Goal: Information Seeking & Learning: Learn about a topic

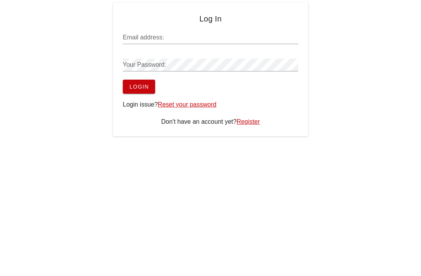
click at [201, 42] on input "Email address:" at bounding box center [211, 37] width 176 height 12
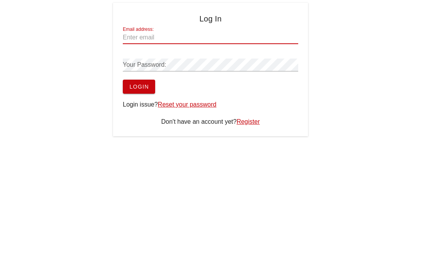
type input "[EMAIL_ADDRESS][DOMAIN_NAME]"
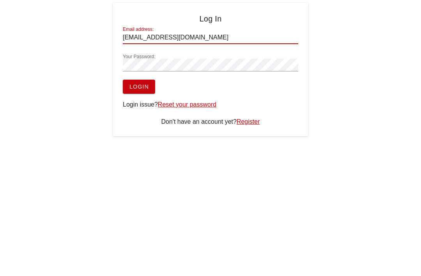
click at [139, 87] on button "Login" at bounding box center [139, 87] width 32 height 14
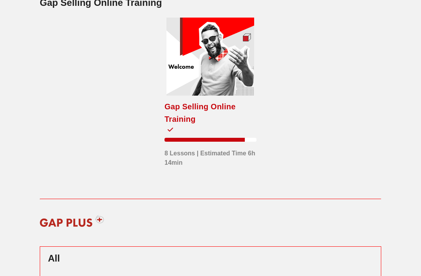
click at [245, 52] on div at bounding box center [211, 57] width 88 height 78
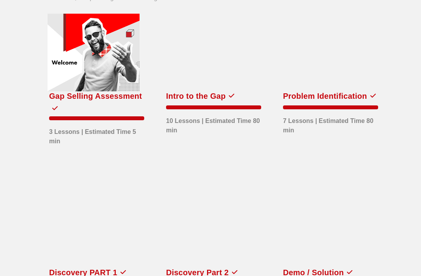
scroll to position [46, 0]
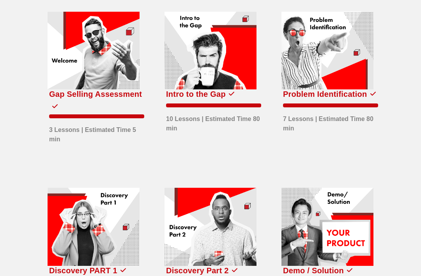
click at [246, 79] on div at bounding box center [211, 51] width 92 height 78
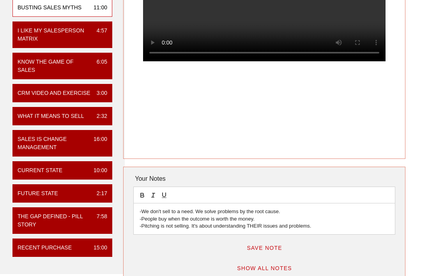
scroll to position [127, 0]
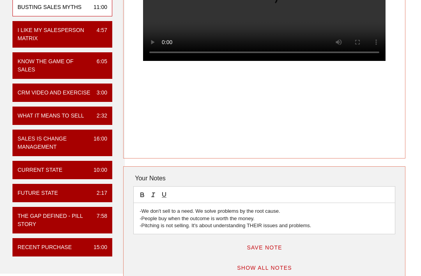
click at [92, 197] on div "2:17" at bounding box center [99, 193] width 17 height 8
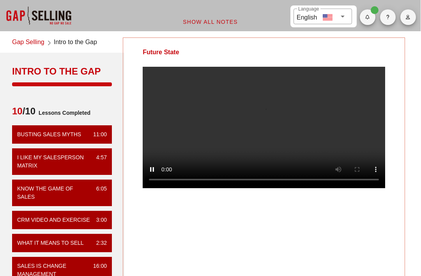
scroll to position [0, 0]
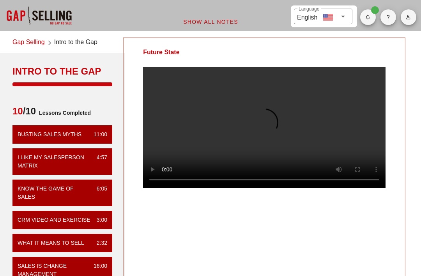
click at [254, 113] on video at bounding box center [264, 127] width 243 height 121
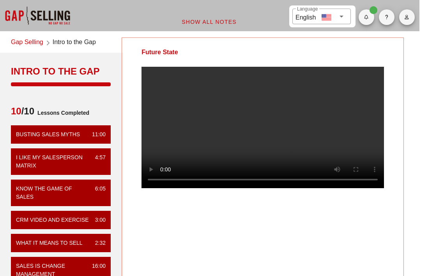
click at [262, 128] on video at bounding box center [263, 127] width 243 height 121
click at [261, 130] on video at bounding box center [263, 127] width 243 height 121
click at [354, 103] on video at bounding box center [263, 127] width 243 height 121
click at [309, 129] on video at bounding box center [263, 127] width 243 height 121
click at [268, 126] on video at bounding box center [263, 127] width 243 height 121
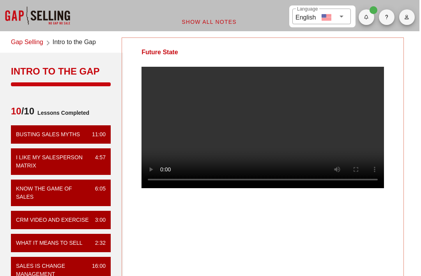
click at [267, 128] on video at bounding box center [263, 127] width 243 height 121
click at [288, 94] on video at bounding box center [263, 127] width 243 height 121
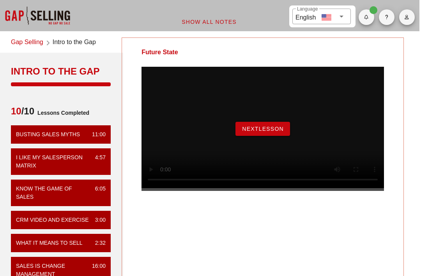
click at [284, 136] on button "NextLesson" at bounding box center [263, 129] width 55 height 14
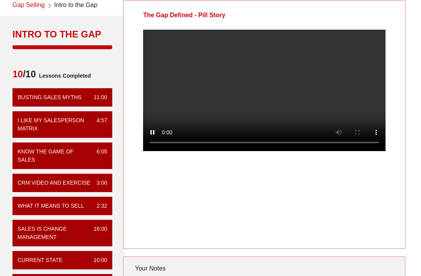
scroll to position [37, 0]
click at [350, 117] on video at bounding box center [264, 90] width 243 height 121
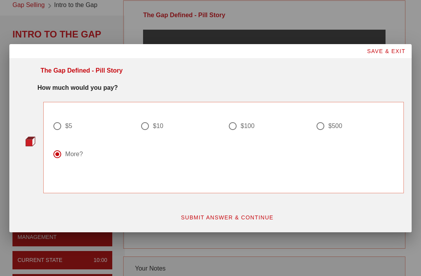
click at [144, 132] on div at bounding box center [145, 125] width 13 height 13
radio input "true"
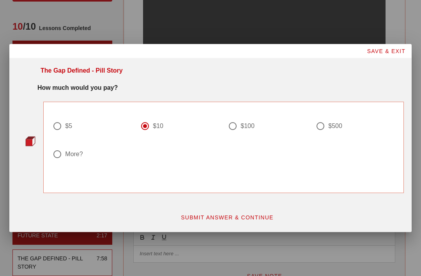
scroll to position [85, 0]
click at [228, 220] on span "SUBMIT ANSWER & CONTINUE" at bounding box center [227, 217] width 93 height 6
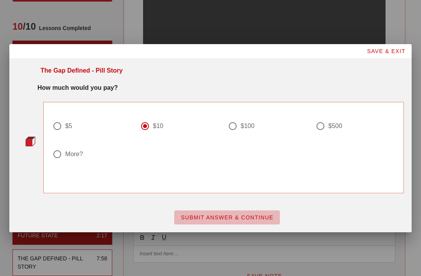
scroll to position [0, 0]
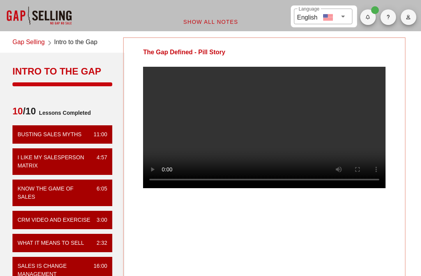
click at [178, 183] on video at bounding box center [264, 127] width 243 height 121
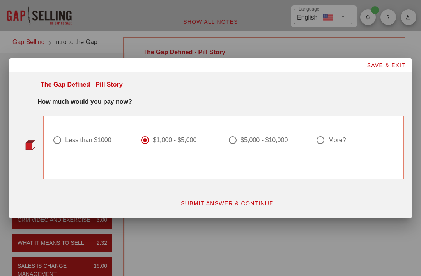
click at [258, 210] on button "SUBMIT ANSWER & CONTINUE" at bounding box center [227, 203] width 106 height 14
click at [260, 225] on div "The Gap Defined - Pill Story" at bounding box center [264, 161] width 283 height 248
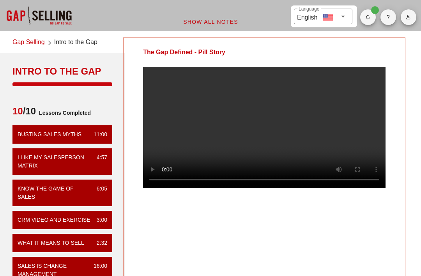
click at [259, 124] on video at bounding box center [264, 127] width 243 height 121
click at [266, 146] on video at bounding box center [264, 127] width 243 height 121
click at [262, 139] on video at bounding box center [264, 127] width 243 height 121
click at [260, 132] on video at bounding box center [264, 127] width 243 height 121
click at [262, 134] on video at bounding box center [264, 127] width 243 height 121
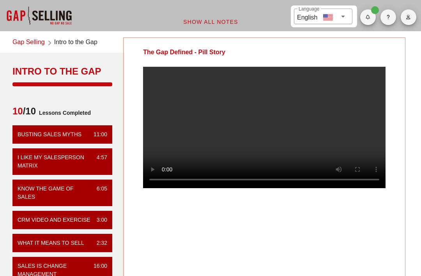
click at [260, 137] on video at bounding box center [264, 127] width 243 height 121
click at [332, 132] on video at bounding box center [264, 127] width 243 height 121
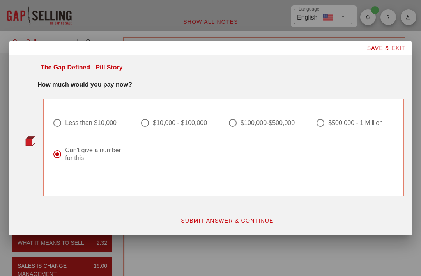
click at [252, 224] on span "SUBMIT ANSWER & CONTINUE" at bounding box center [227, 220] width 93 height 6
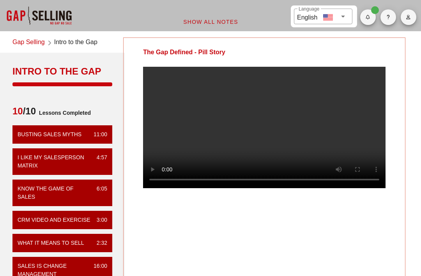
click at [351, 142] on video at bounding box center [264, 127] width 243 height 121
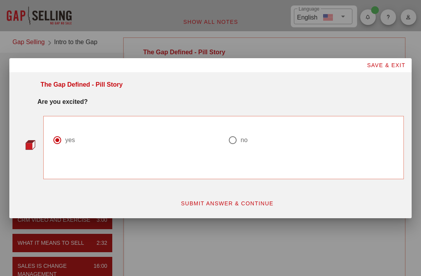
click at [256, 210] on button "SUBMIT ANSWER & CONTINUE" at bounding box center [227, 203] width 106 height 14
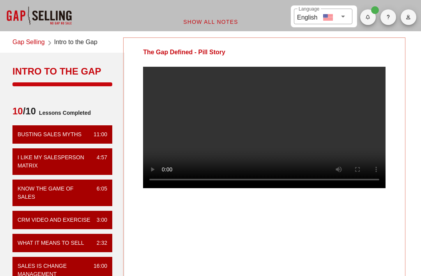
click at [332, 155] on video at bounding box center [264, 127] width 243 height 121
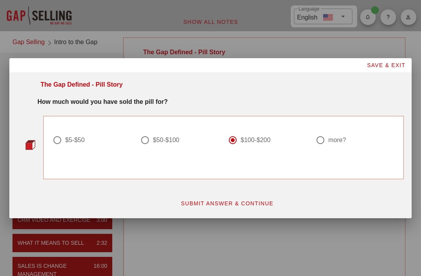
click at [253, 206] on span "SUBMIT ANSWER & CONTINUE" at bounding box center [227, 203] width 93 height 6
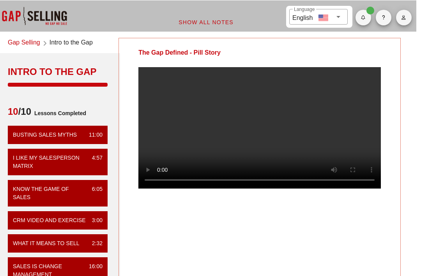
scroll to position [0, 5]
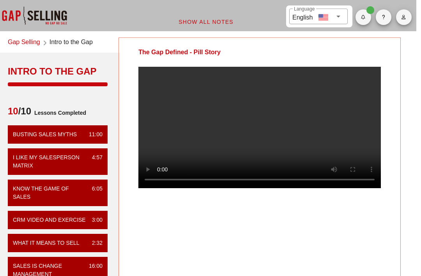
click at [333, 133] on video at bounding box center [260, 127] width 243 height 121
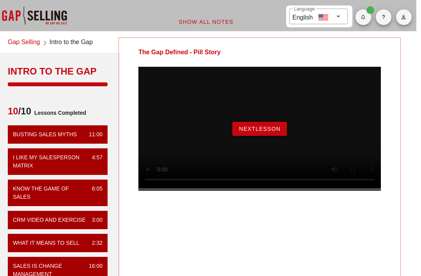
click at [23, 46] on link "Gap Selling" at bounding box center [24, 42] width 32 height 11
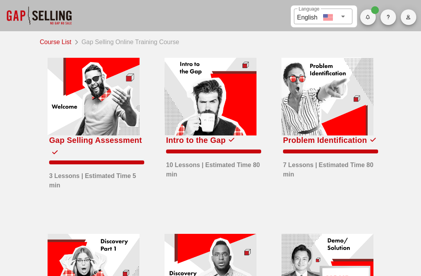
click at [335, 129] on div at bounding box center [328, 97] width 92 height 78
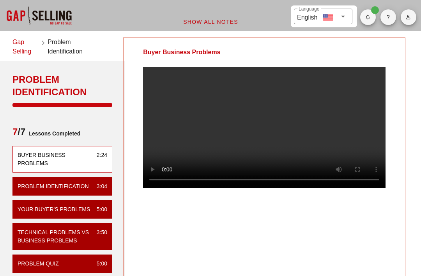
click at [266, 139] on video at bounding box center [264, 127] width 243 height 121
click at [265, 140] on video at bounding box center [264, 127] width 243 height 121
click at [272, 141] on video at bounding box center [264, 127] width 243 height 121
click at [329, 172] on video at bounding box center [264, 127] width 243 height 121
click at [336, 167] on video at bounding box center [264, 127] width 243 height 121
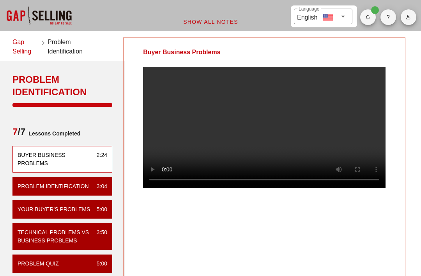
click at [319, 146] on video at bounding box center [264, 127] width 243 height 121
click at [292, 171] on video at bounding box center [264, 127] width 243 height 121
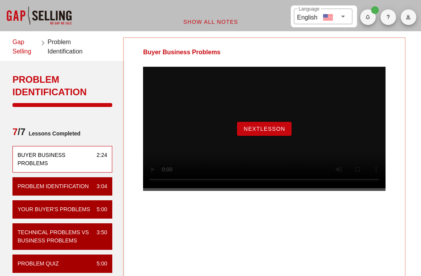
click at [270, 132] on span "NextLesson" at bounding box center [265, 129] width 42 height 6
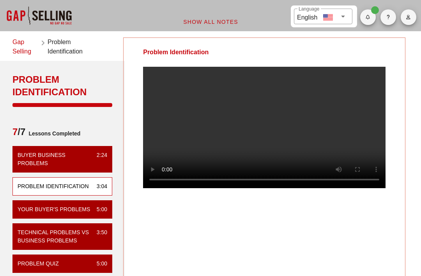
click at [338, 123] on video at bounding box center [264, 127] width 243 height 121
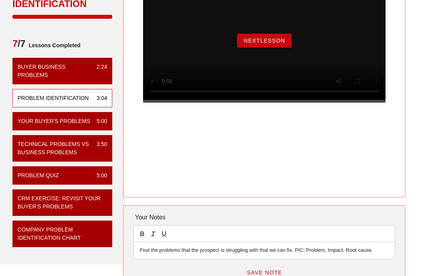
scroll to position [75, 0]
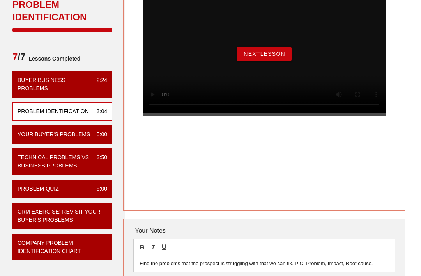
click at [271, 57] on span "NextLesson" at bounding box center [265, 54] width 42 height 6
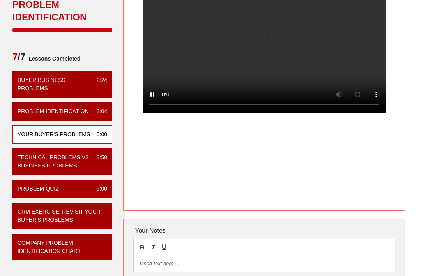
scroll to position [0, 0]
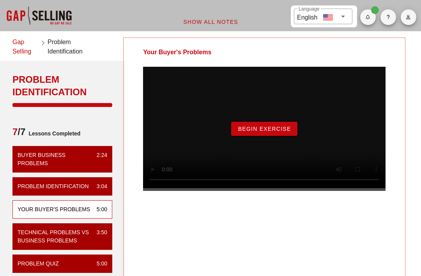
click at [293, 136] on button "Begin Exercise" at bounding box center [264, 129] width 66 height 14
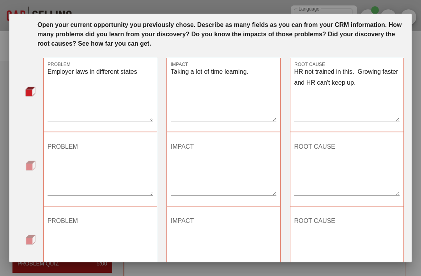
scroll to position [33, 0]
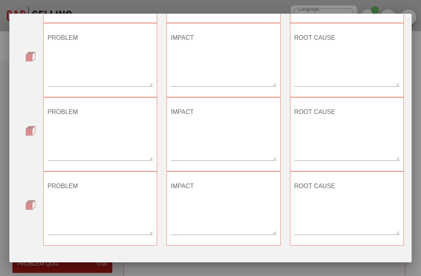
click at [256, 271] on span "SUBMIT ANSWER & CONTINUE" at bounding box center [227, 270] width 93 height 6
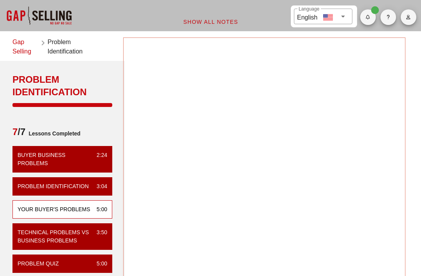
scroll to position [53, 0]
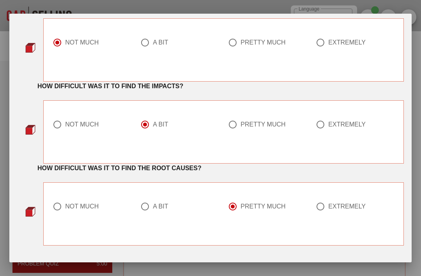
click at [263, 271] on span "SUBMIT ANSWER & CONTINUE" at bounding box center [227, 270] width 93 height 6
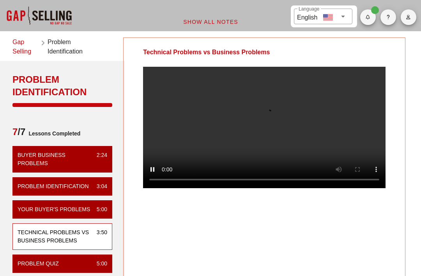
scroll to position [0, 0]
click at [267, 135] on video at bounding box center [264, 127] width 243 height 121
click at [273, 233] on div "Technical Problems vs Business Problems" at bounding box center [264, 161] width 283 height 248
click at [293, 164] on video at bounding box center [264, 127] width 243 height 121
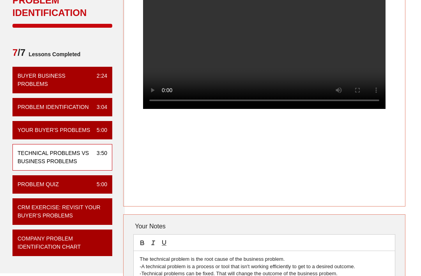
scroll to position [80, 0]
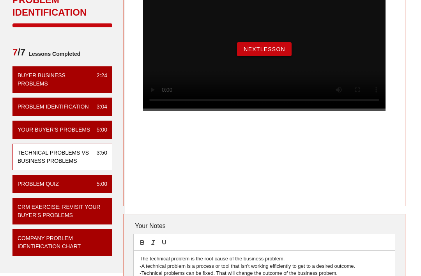
click at [280, 56] on button "NextLesson" at bounding box center [264, 49] width 55 height 14
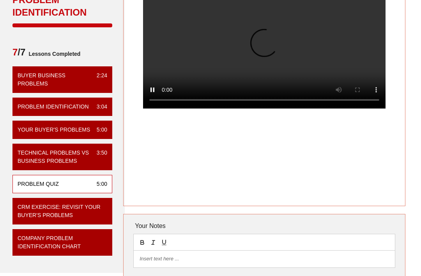
scroll to position [0, 0]
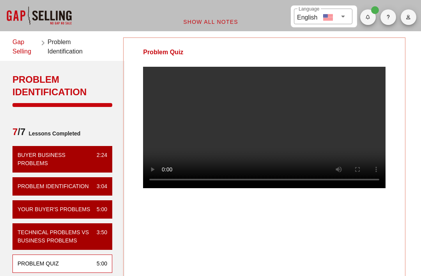
click at [326, 113] on video at bounding box center [264, 127] width 243 height 121
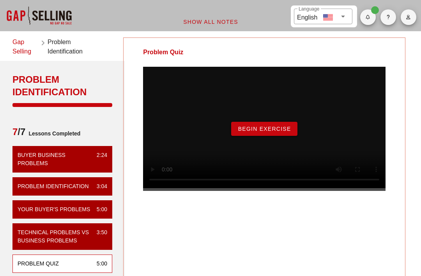
click at [285, 136] on button "Begin Exercise" at bounding box center [264, 129] width 66 height 14
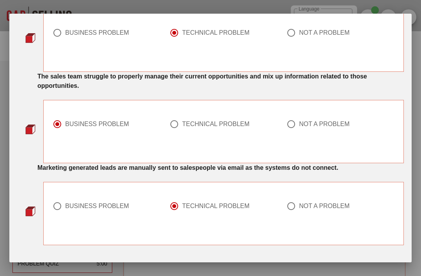
scroll to position [658, 0]
click at [240, 272] on span "SUBMIT ANSWER & CONTINUE" at bounding box center [227, 270] width 93 height 6
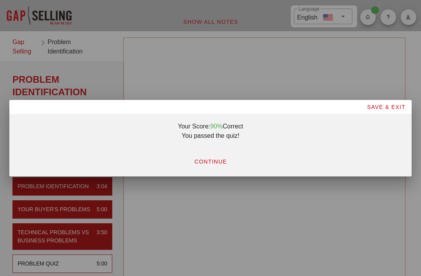
click at [217, 165] on span "CONTINUE" at bounding box center [210, 161] width 33 height 6
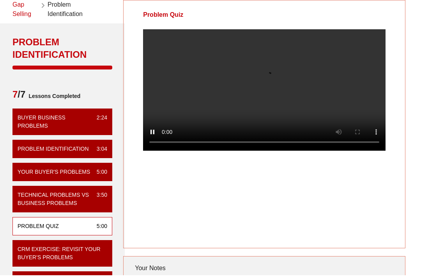
scroll to position [37, 0]
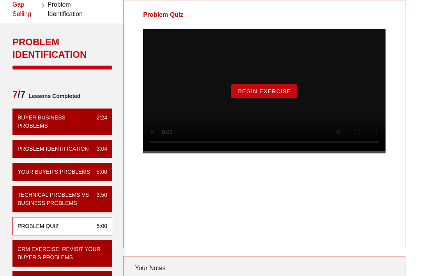
click at [294, 96] on button "Begin Exercise" at bounding box center [264, 91] width 66 height 14
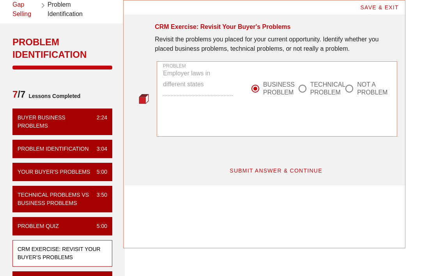
scroll to position [0, 0]
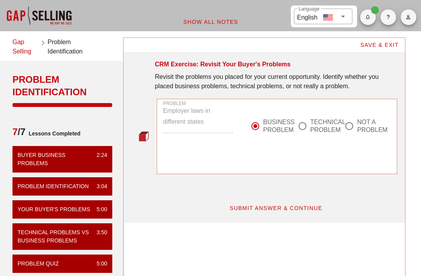
click at [306, 206] on span "SUBMIT ANSWER & CONTINUE" at bounding box center [275, 208] width 93 height 6
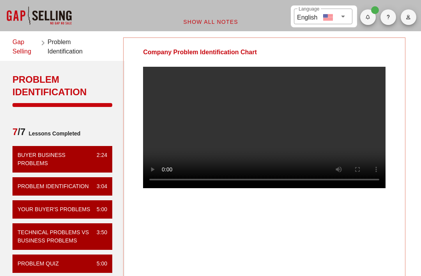
click at [302, 163] on video at bounding box center [264, 127] width 243 height 121
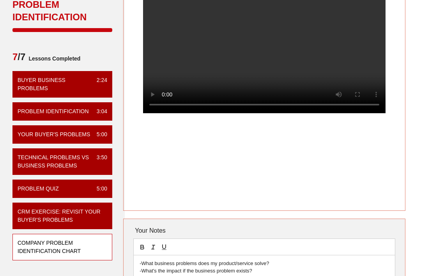
scroll to position [75, 0]
click at [358, 90] on video at bounding box center [264, 52] width 243 height 121
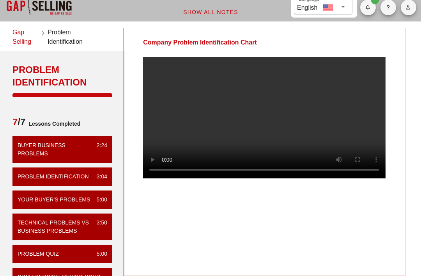
scroll to position [10, 0]
click at [327, 154] on video at bounding box center [264, 117] width 243 height 121
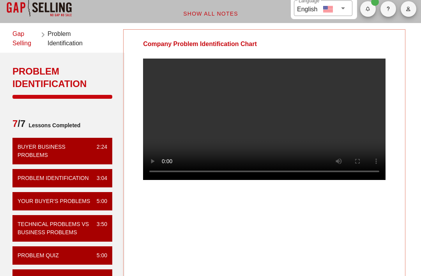
scroll to position [8, 0]
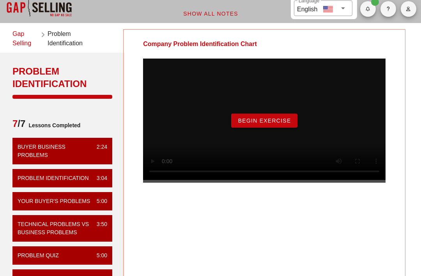
click at [294, 128] on button "Begin Exercise" at bounding box center [264, 121] width 66 height 14
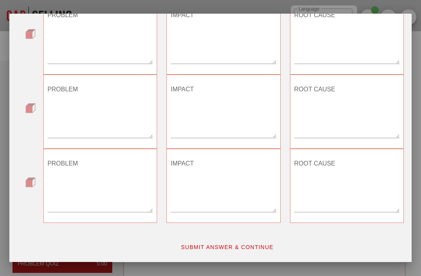
scroll to position [255, 0]
click at [254, 254] on button "SUBMIT ANSWER & CONTINUE" at bounding box center [227, 247] width 106 height 14
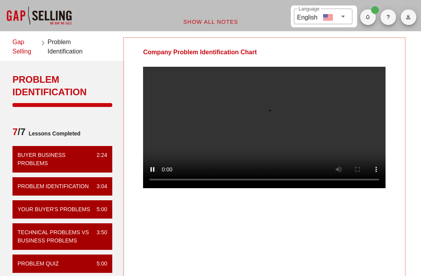
scroll to position [0, 0]
click at [267, 135] on video at bounding box center [264, 127] width 243 height 121
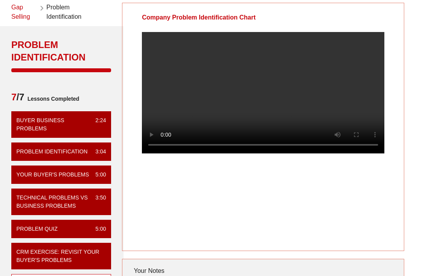
scroll to position [34, 1]
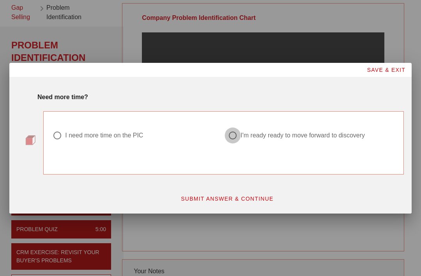
click at [233, 142] on div at bounding box center [232, 135] width 13 height 13
radio input "true"
click at [235, 202] on span "SUBMIT ANSWER & CONTINUE" at bounding box center [227, 199] width 93 height 6
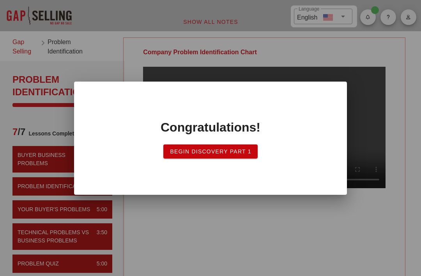
click at [236, 155] on span "Begin Discovery PART 1" at bounding box center [211, 151] width 82 height 6
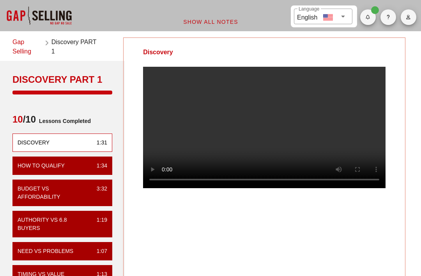
click at [272, 137] on video at bounding box center [264, 127] width 243 height 121
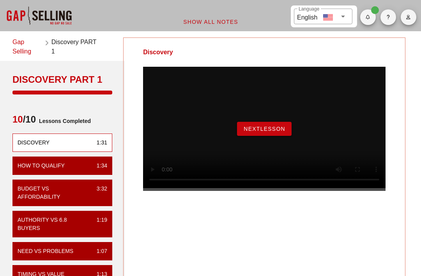
click at [252, 136] on button "NextLesson" at bounding box center [264, 129] width 55 height 14
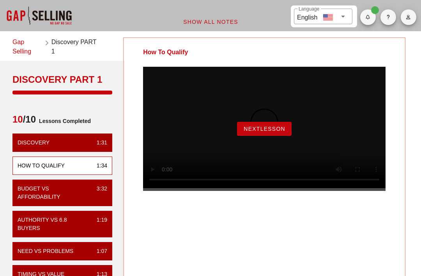
click at [263, 130] on button "NextLesson" at bounding box center [264, 129] width 55 height 14
